Goal: Use online tool/utility: Utilize a website feature to perform a specific function

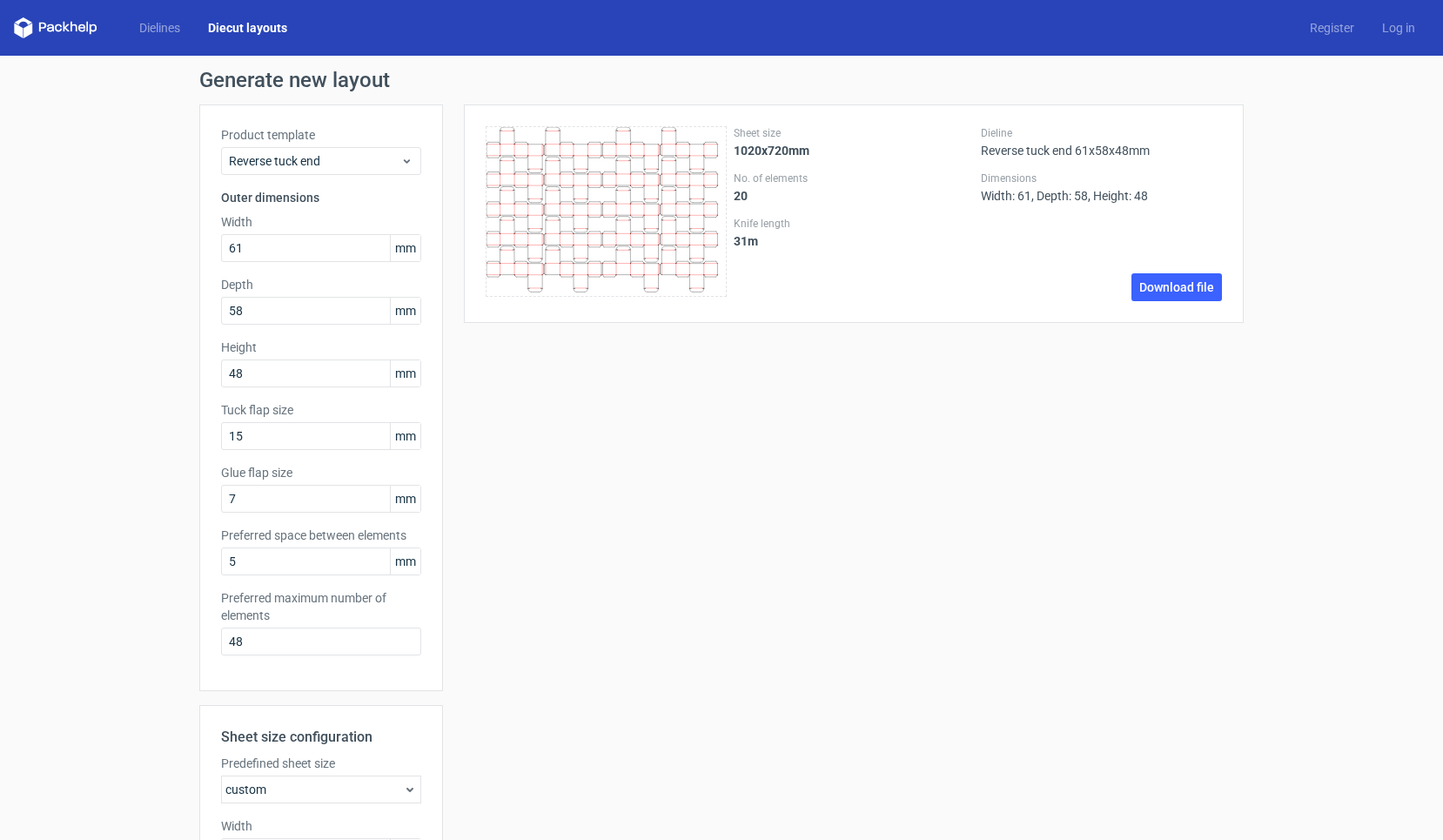
click at [346, 159] on span "Reverse tuck end" at bounding box center [314, 160] width 171 height 17
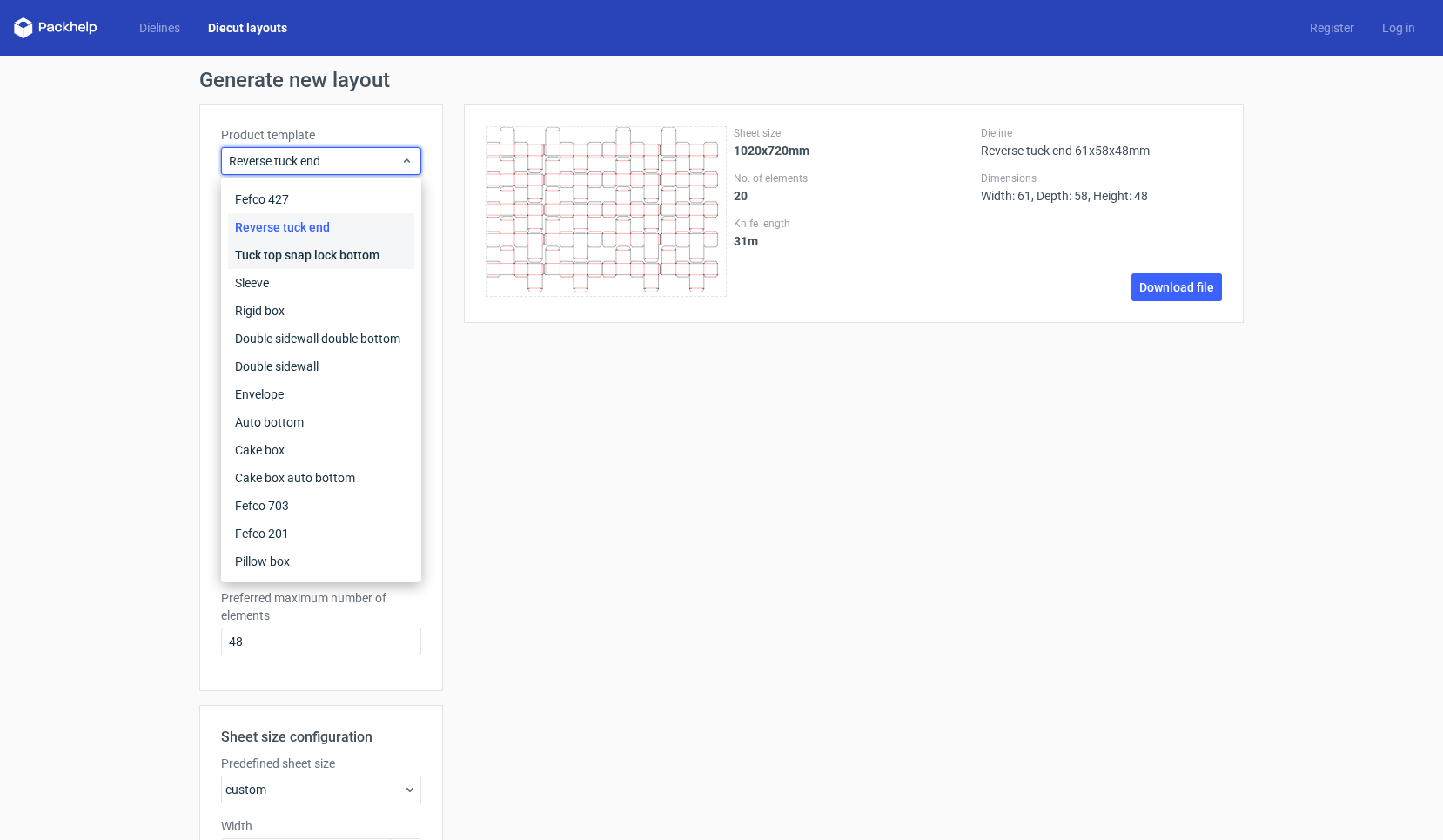
click at [303, 262] on div "Tuck top snap lock bottom" at bounding box center [321, 255] width 186 height 27
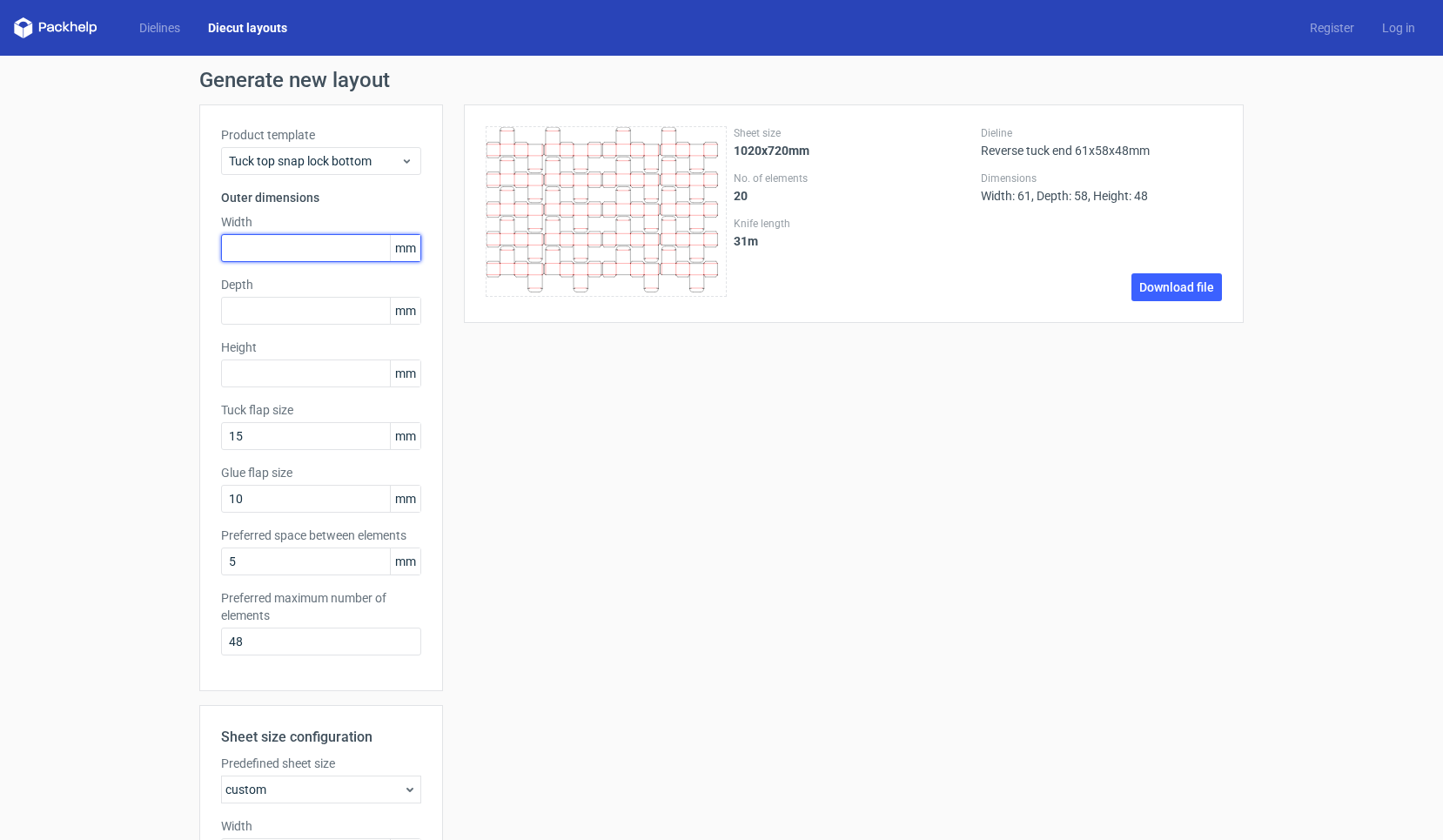
click at [324, 250] on input "text" at bounding box center [321, 248] width 201 height 27
type input "220"
type input "180"
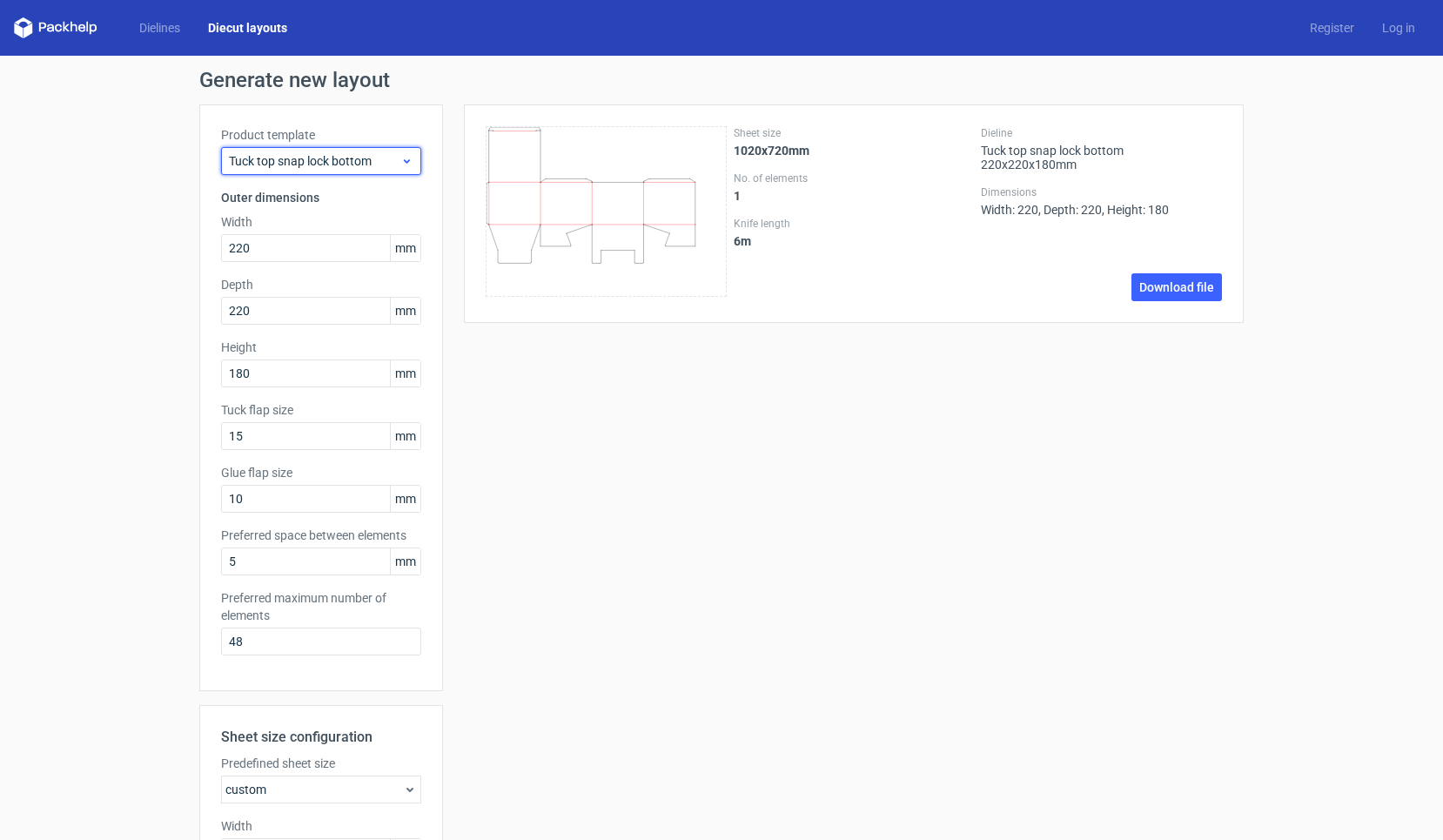
click at [386, 162] on span "Tuck top snap lock bottom" at bounding box center [314, 160] width 171 height 17
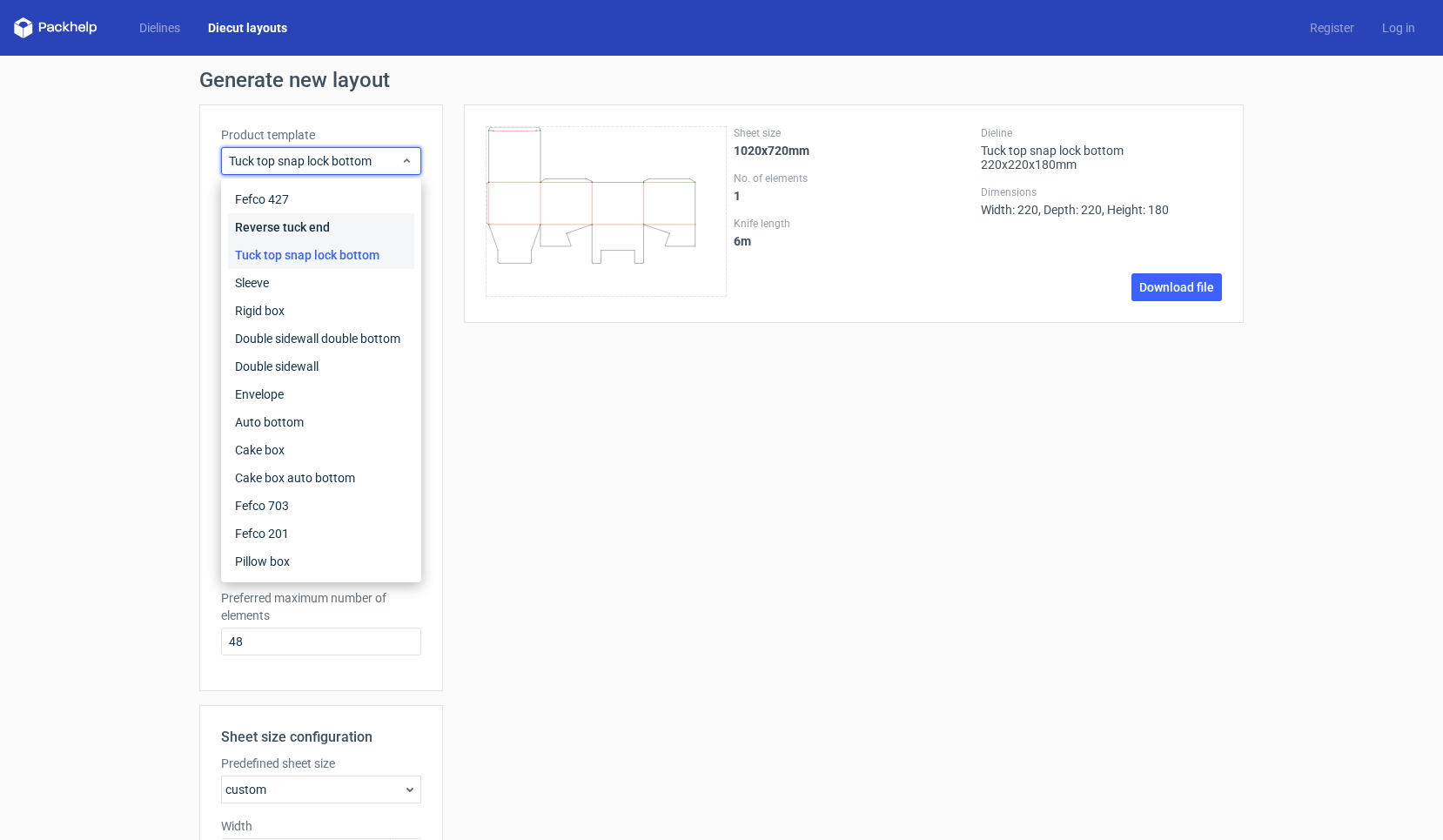
click at [311, 233] on div "Reverse tuck end" at bounding box center [321, 227] width 186 height 27
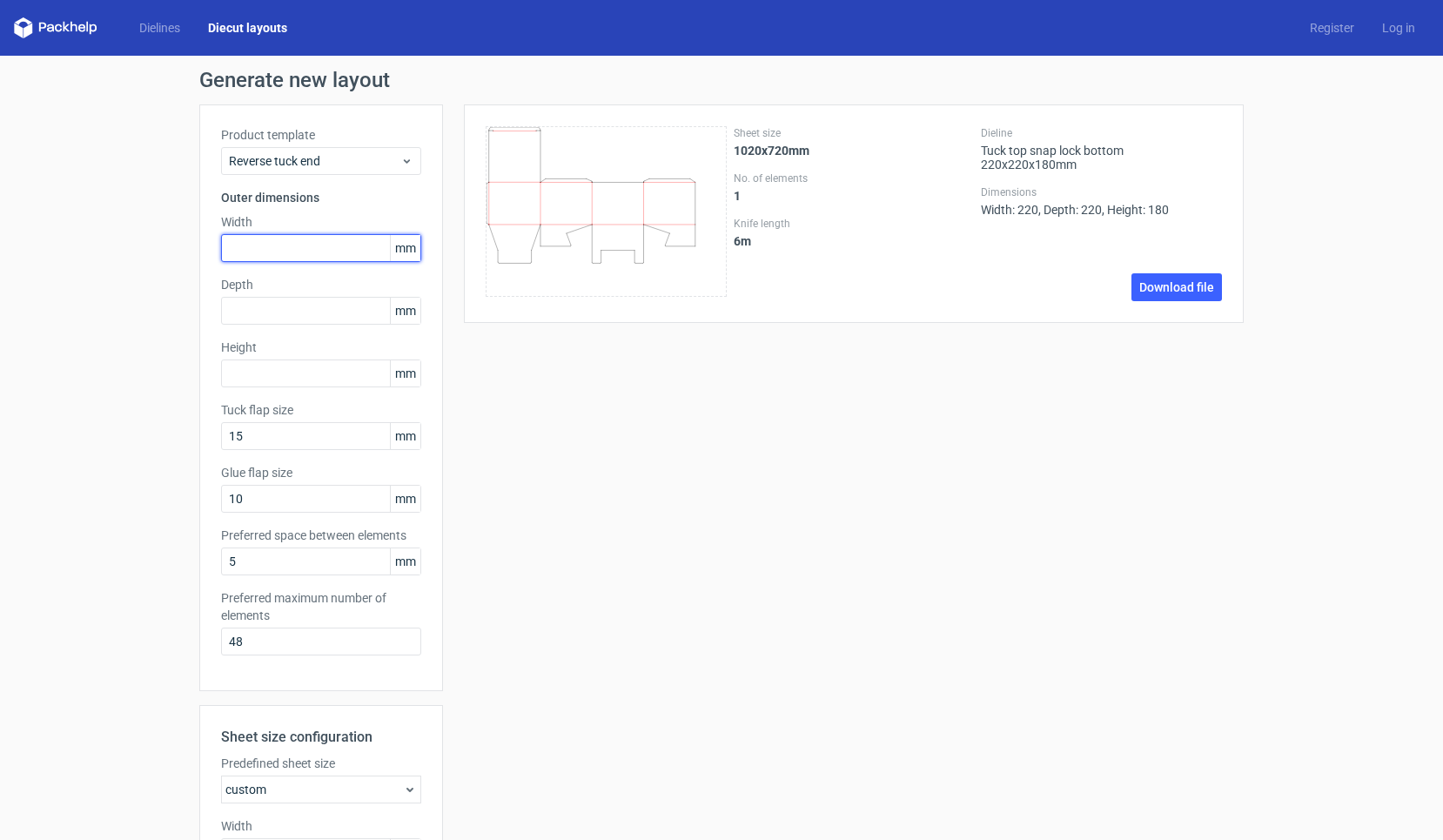
click at [309, 248] on input "text" at bounding box center [321, 248] width 201 height 27
type input "41"
type input "133"
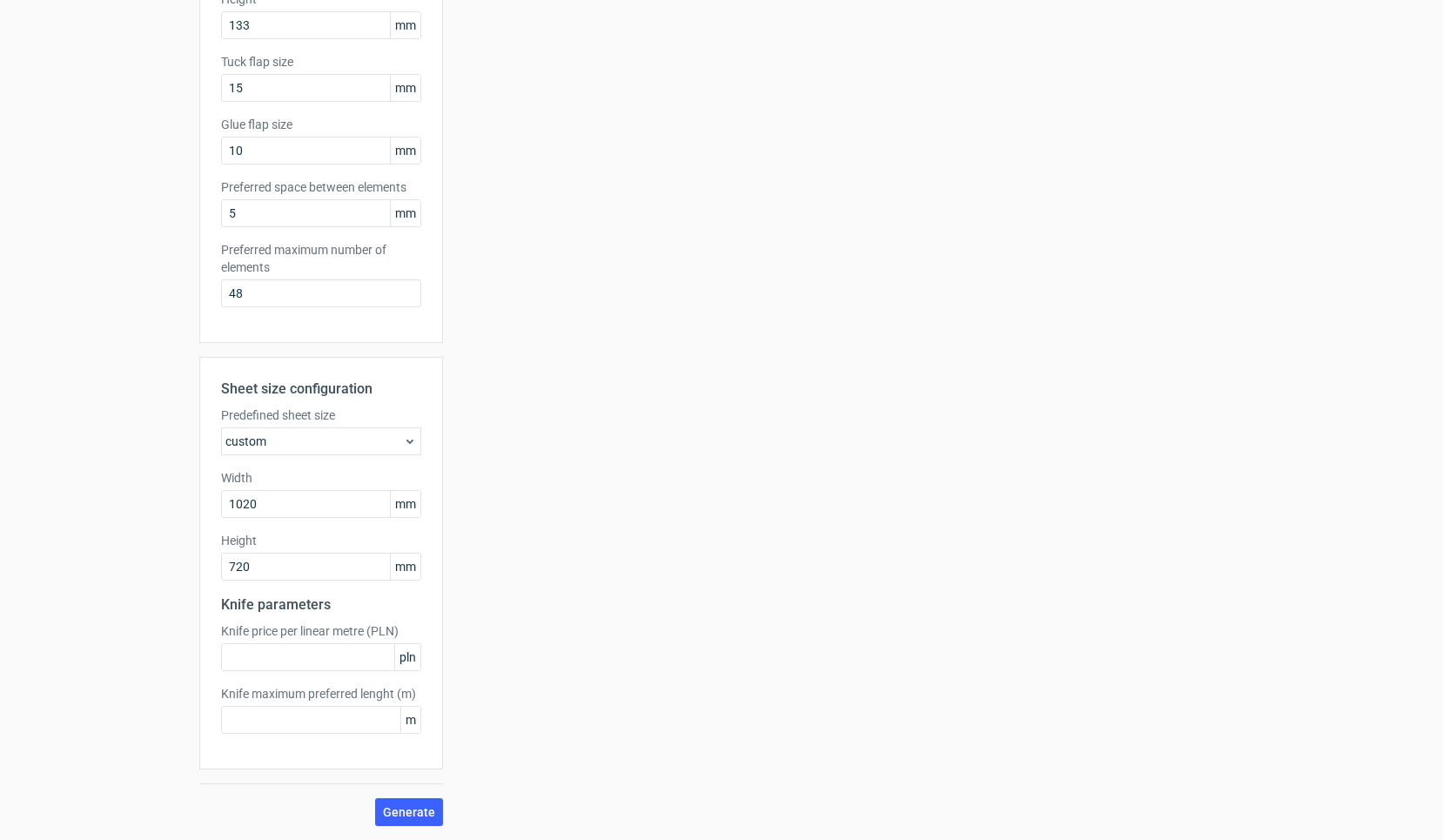
scroll to position [348, 0]
drag, startPoint x: 265, startPoint y: 507, endPoint x: 134, endPoint y: 504, distance: 131.0
click at [134, 504] on div "Generate new layout Product template Reverse tuck end Outer dimensions Width 41…" at bounding box center [721, 274] width 1443 height 1132
type input "500"
type input "700"
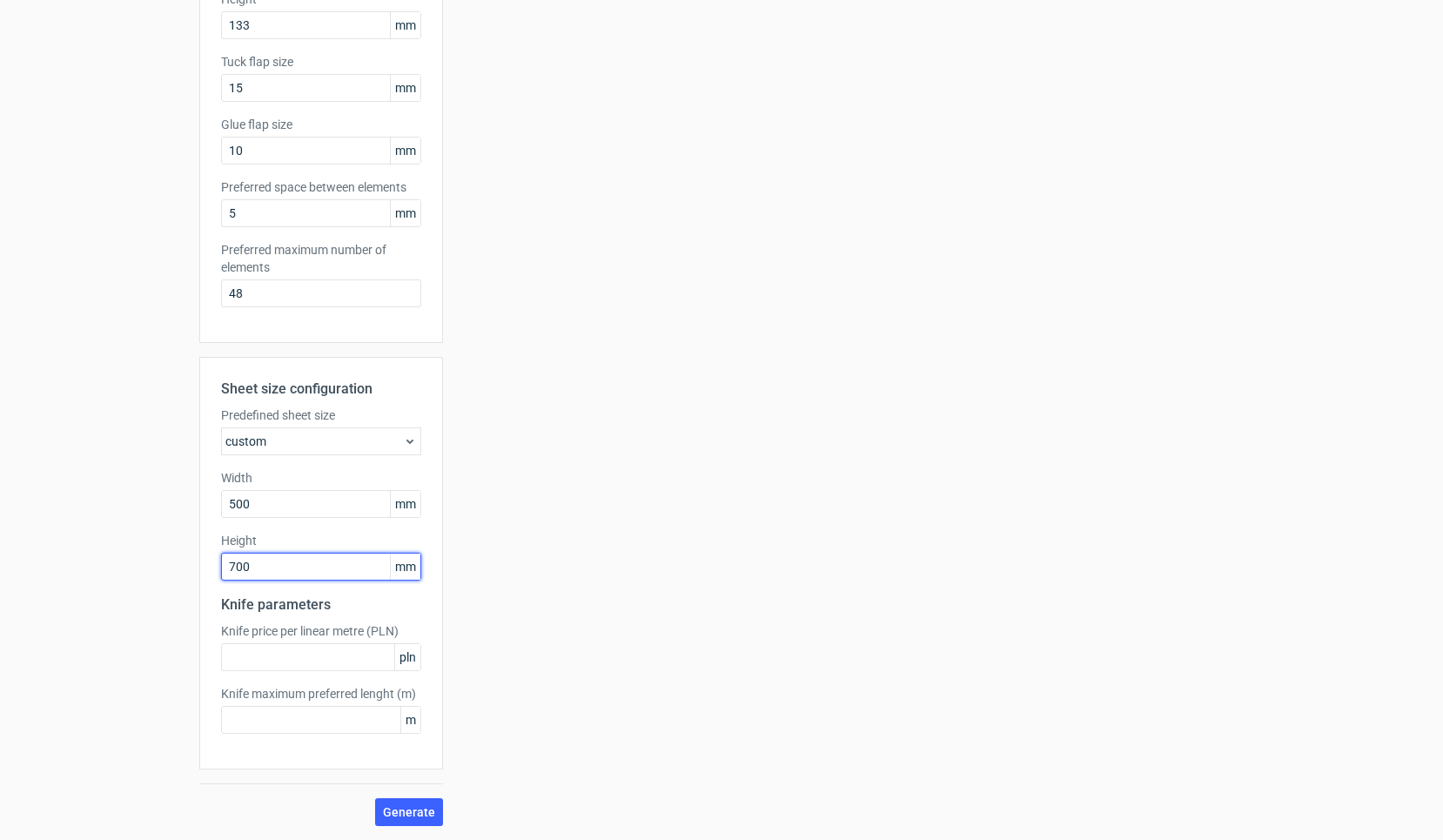
click at [410, 813] on button "Generate" at bounding box center [410, 812] width 68 height 27
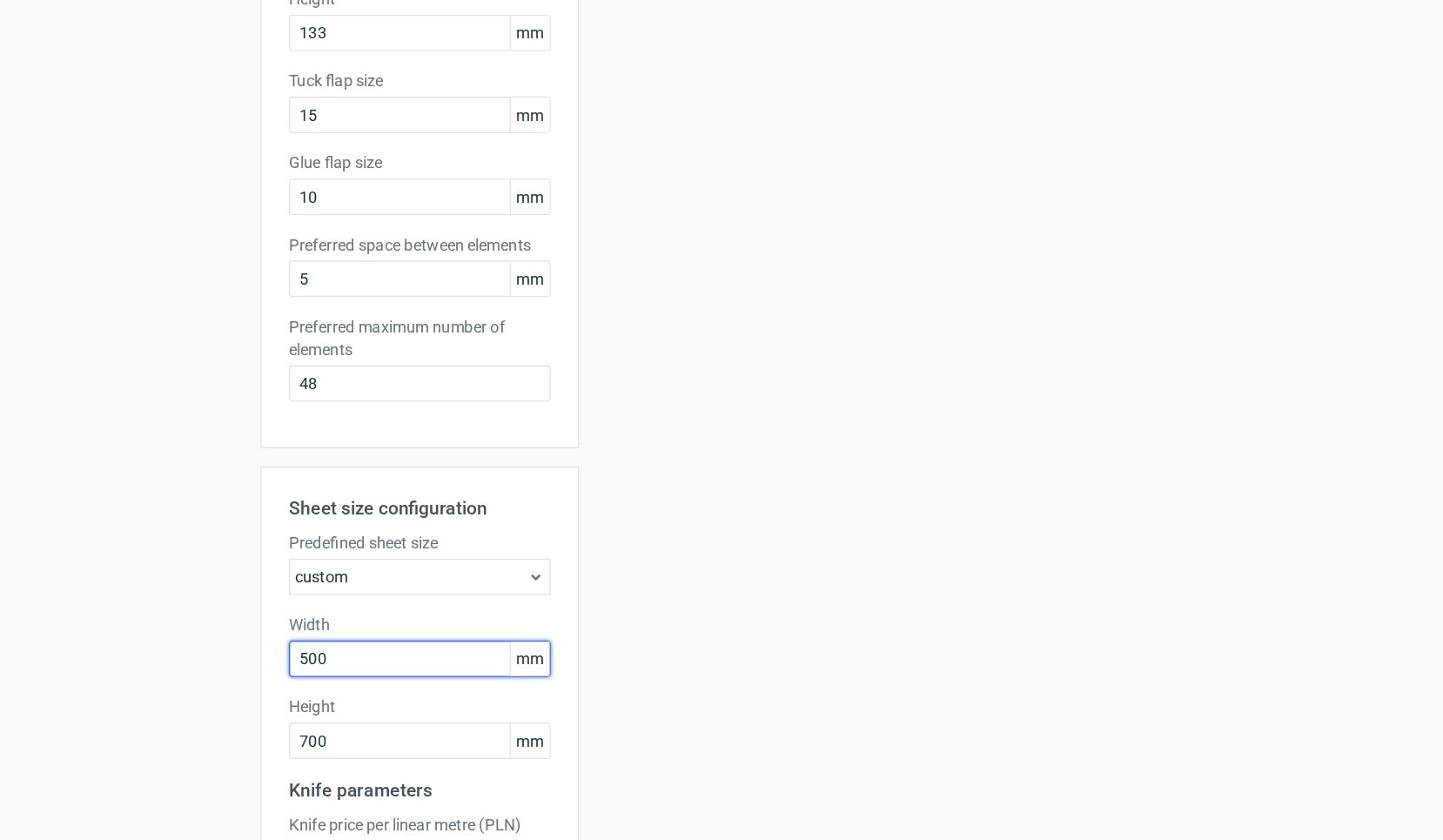
drag, startPoint x: 274, startPoint y: 500, endPoint x: 156, endPoint y: 499, distance: 118.0
click at [156, 499] on div "Generate new layout Product template Reverse tuck end Outer dimensions Width 41…" at bounding box center [721, 274] width 1443 height 1132
type input "700"
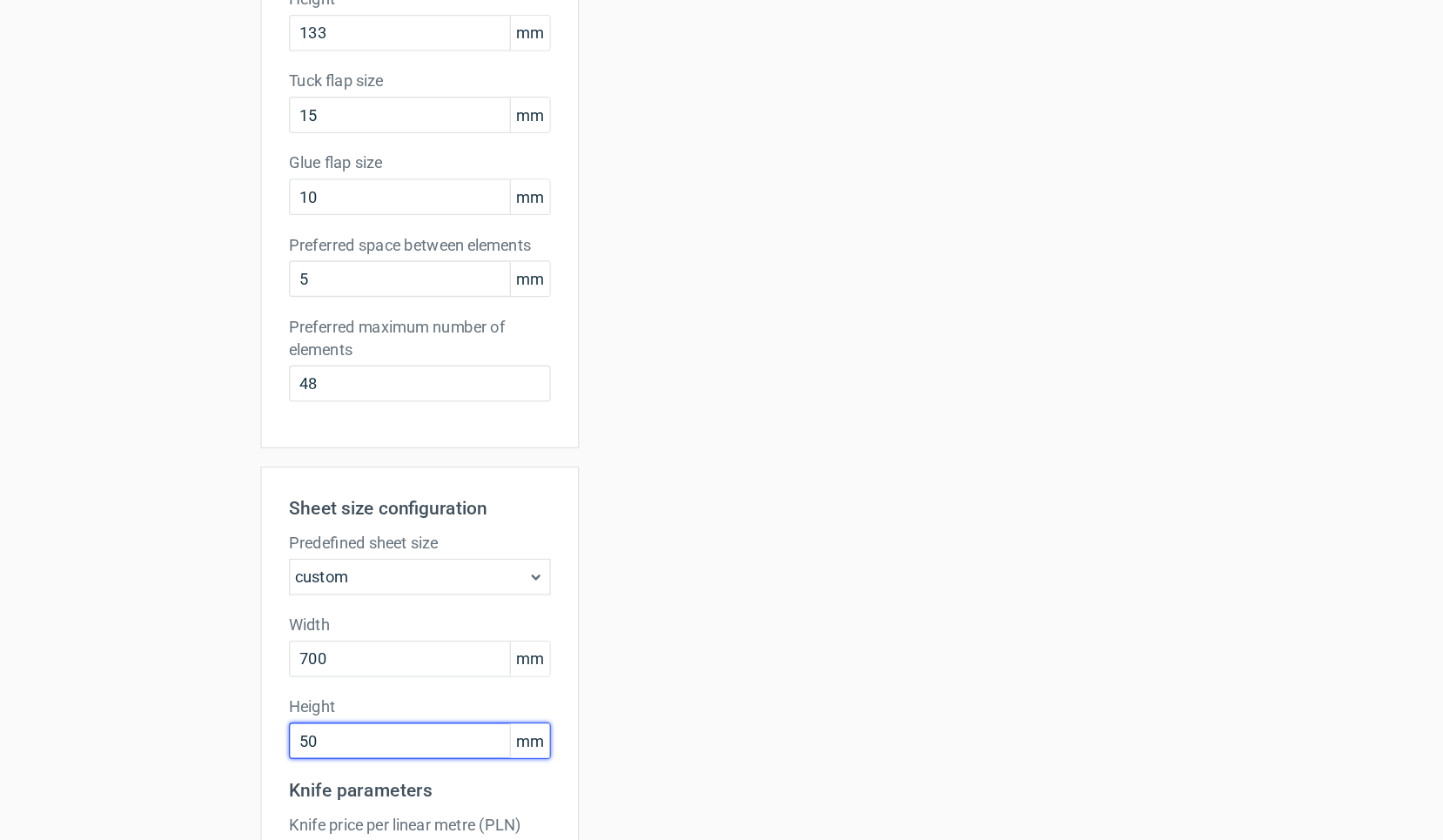
type input "500"
click at [410, 812] on button "Generate" at bounding box center [410, 812] width 68 height 27
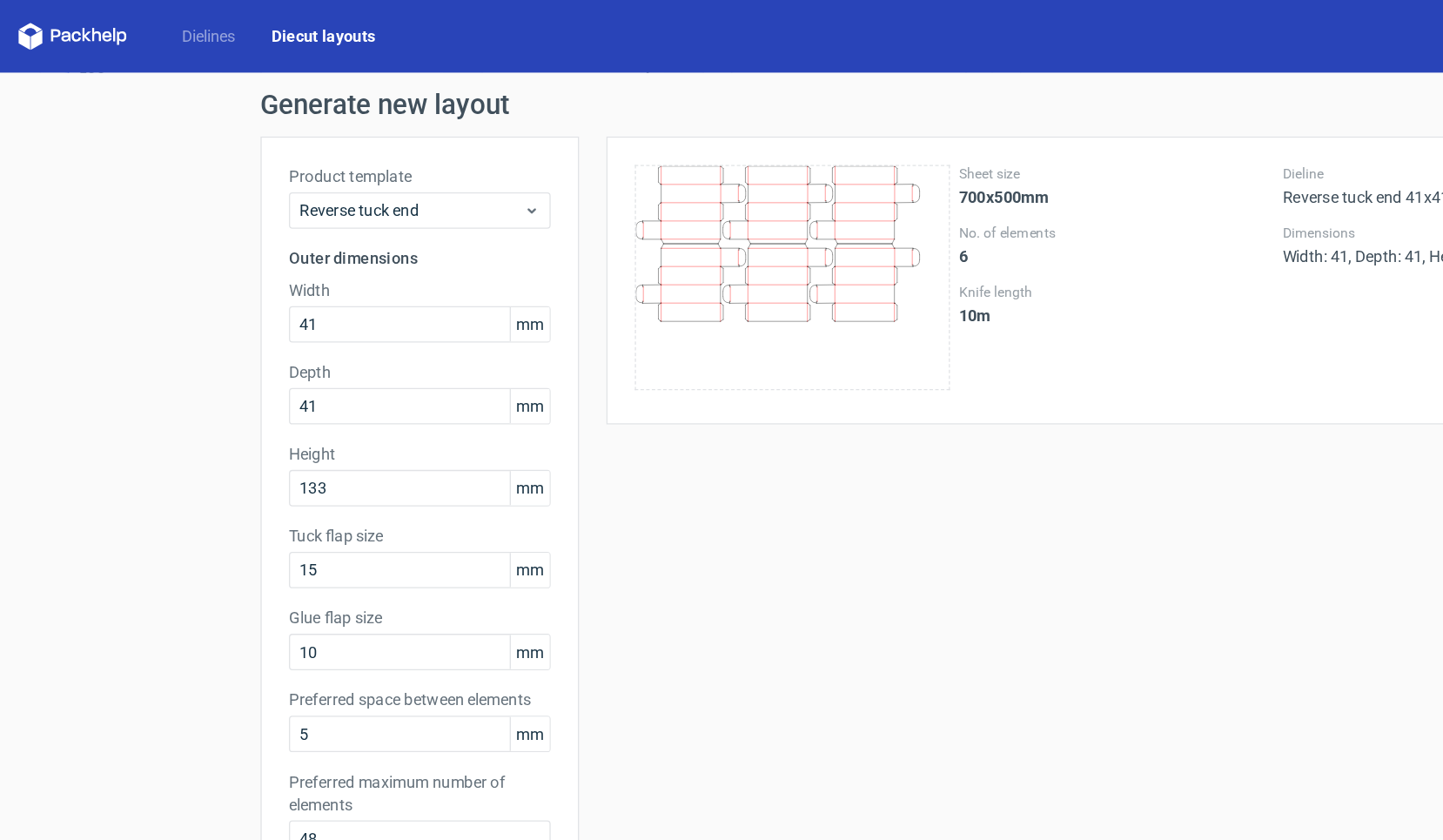
scroll to position [0, 0]
drag, startPoint x: 294, startPoint y: 431, endPoint x: 173, endPoint y: 431, distance: 121.0
click at [173, 431] on div "Generate new layout Product template Reverse tuck end Outer dimensions Width 41…" at bounding box center [721, 622] width 1443 height 1132
type input "10"
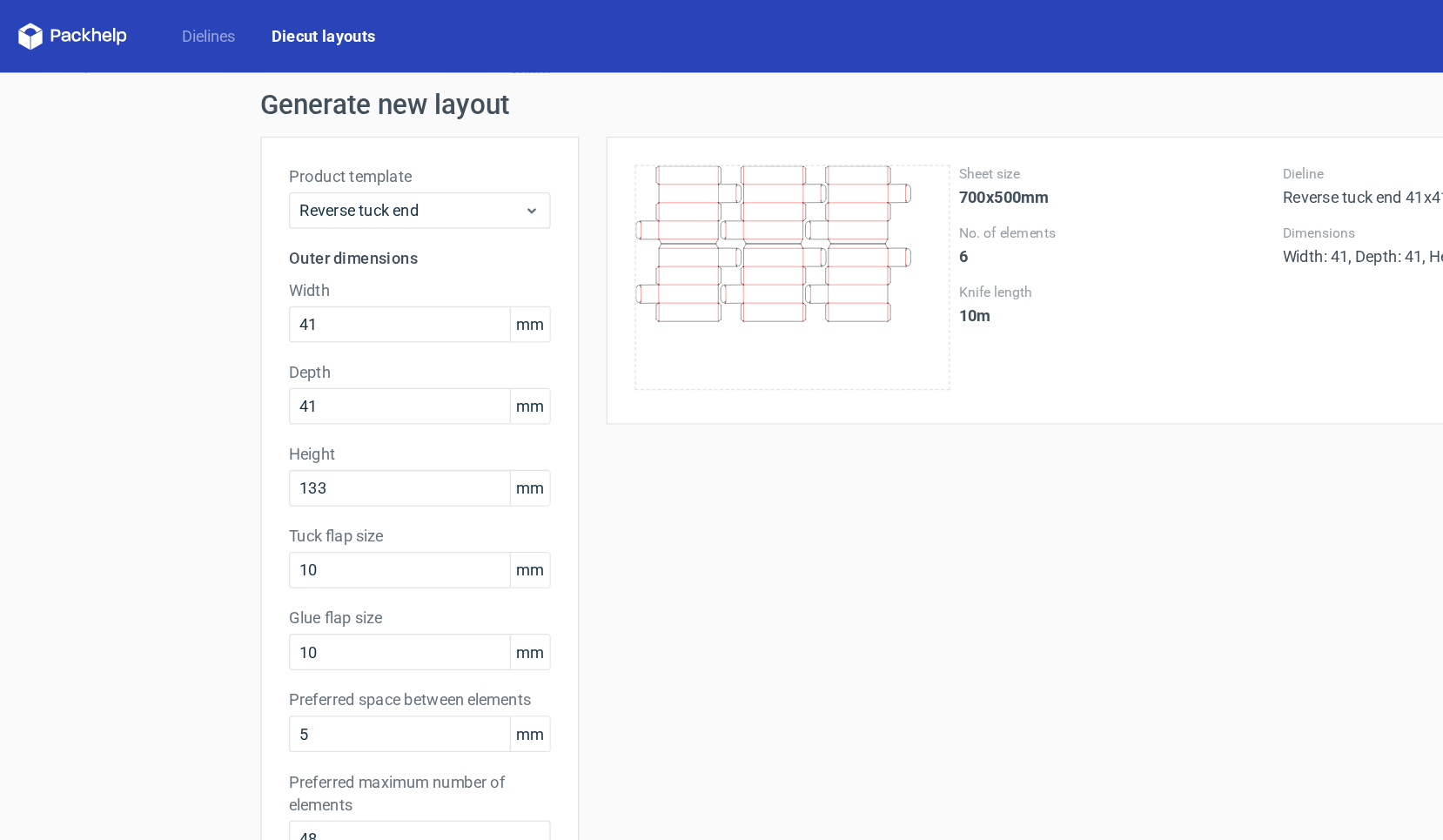
click at [683, 387] on div "Sheet size 700x500mm No. of elements 6 Knife length 10 m Dieline Reverse tuck e…" at bounding box center [844, 639] width 801 height 1070
